Goal: Browse casually

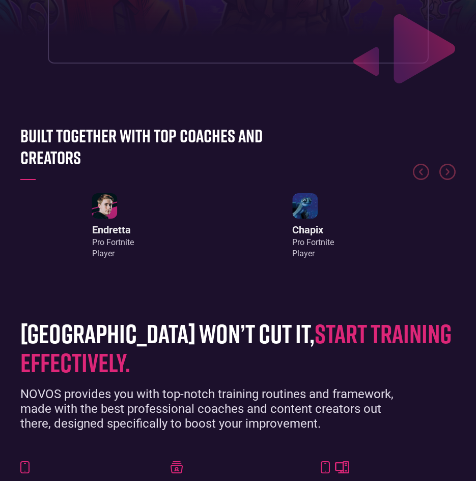
scroll to position [356, 0]
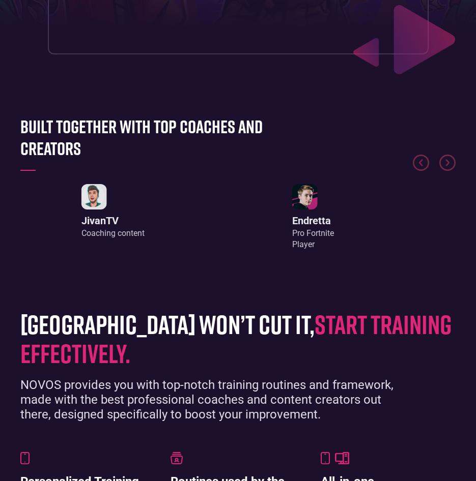
click at [106, 208] on link "JivanTV Coaching content" at bounding box center [112, 211] width 63 height 55
click at [322, 226] on h3 "Endretta" at bounding box center [313, 221] width 42 height 12
click at [321, 217] on link "Endretta Pro Fortnite Player" at bounding box center [313, 217] width 42 height 67
drag, startPoint x: 319, startPoint y: 178, endPoint x: 314, endPoint y: 184, distance: 7.2
click at [315, 180] on div at bounding box center [237, 142] width 435 height 76
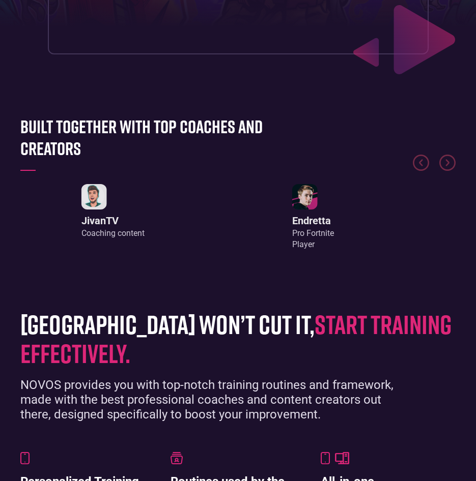
click at [301, 210] on img "1 / 8" at bounding box center [304, 196] width 25 height 25
click at [303, 210] on img "1 / 8" at bounding box center [304, 196] width 25 height 25
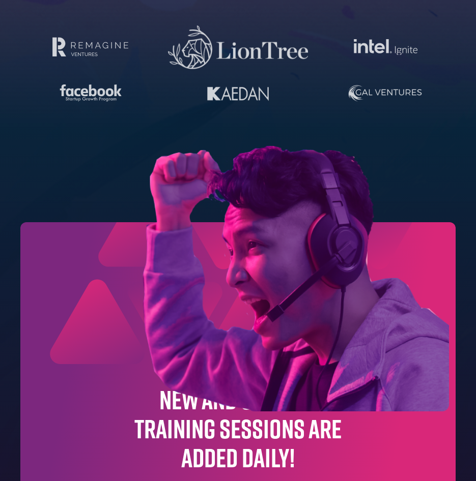
scroll to position [4179, 0]
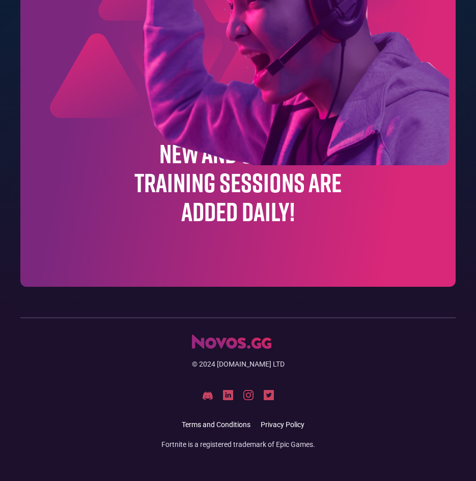
drag, startPoint x: 286, startPoint y: 180, endPoint x: 268, endPoint y: 184, distance: 18.8
click at [286, 181] on h1 "New and updated training sessions are added daily!" at bounding box center [238, 183] width 208 height 88
